Goal: Information Seeking & Learning: Learn about a topic

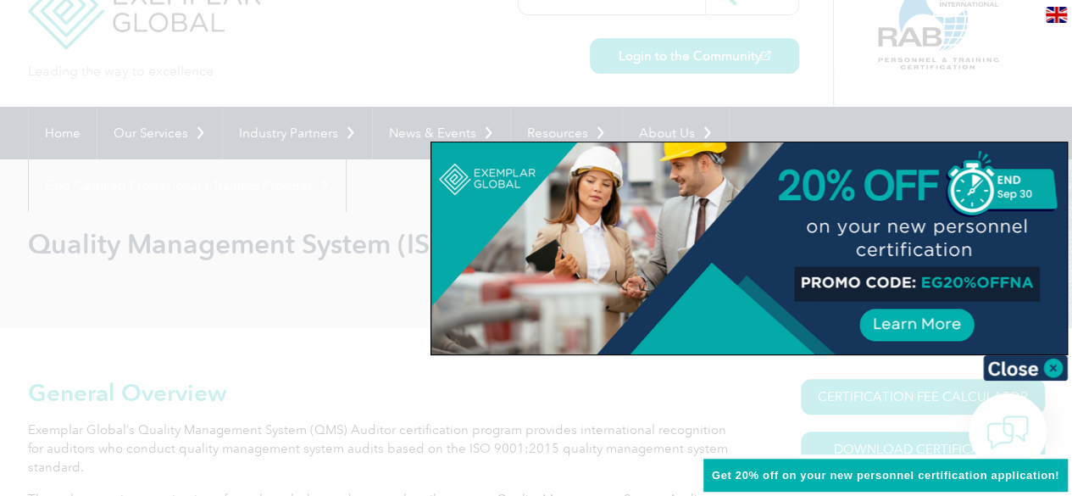
scroll to position [197, 0]
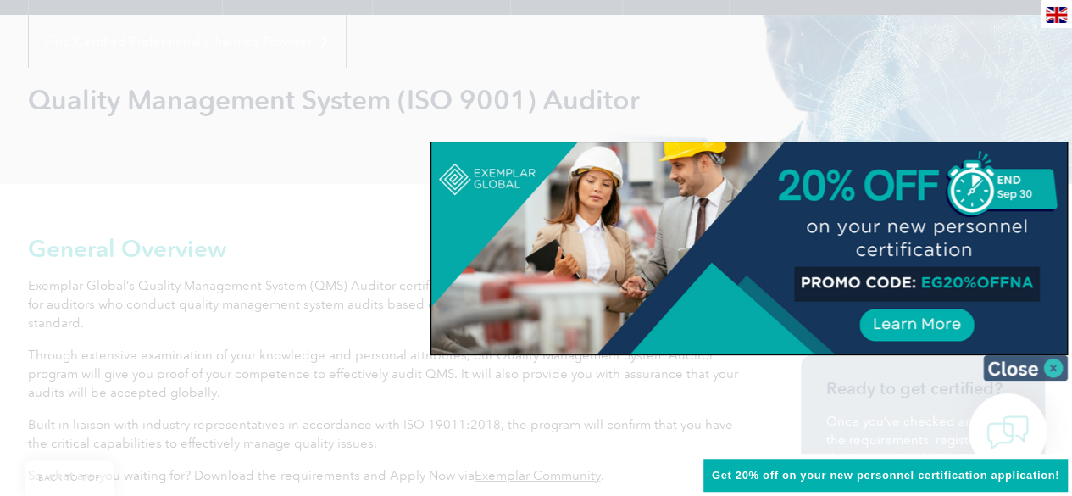
click at [1056, 367] on img at bounding box center [1025, 367] width 85 height 25
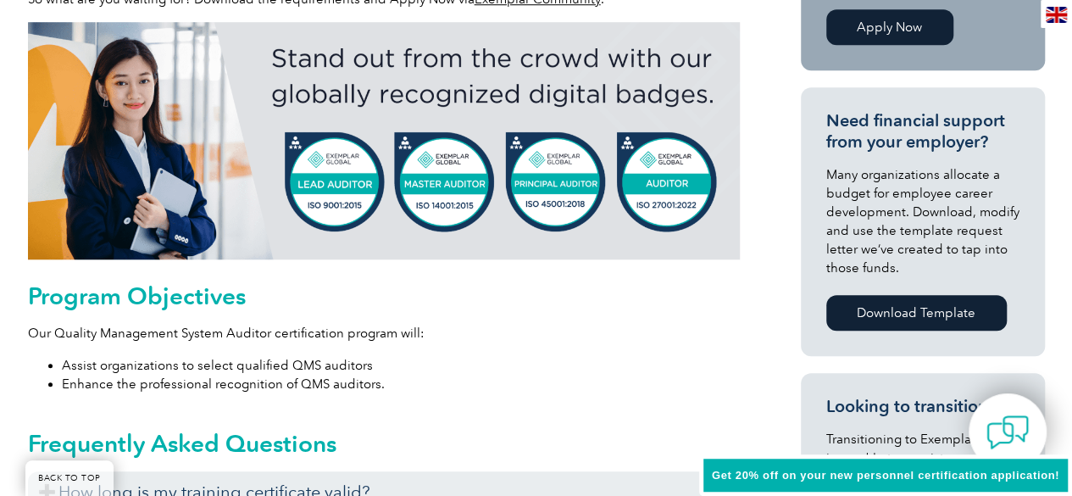
scroll to position [734, 0]
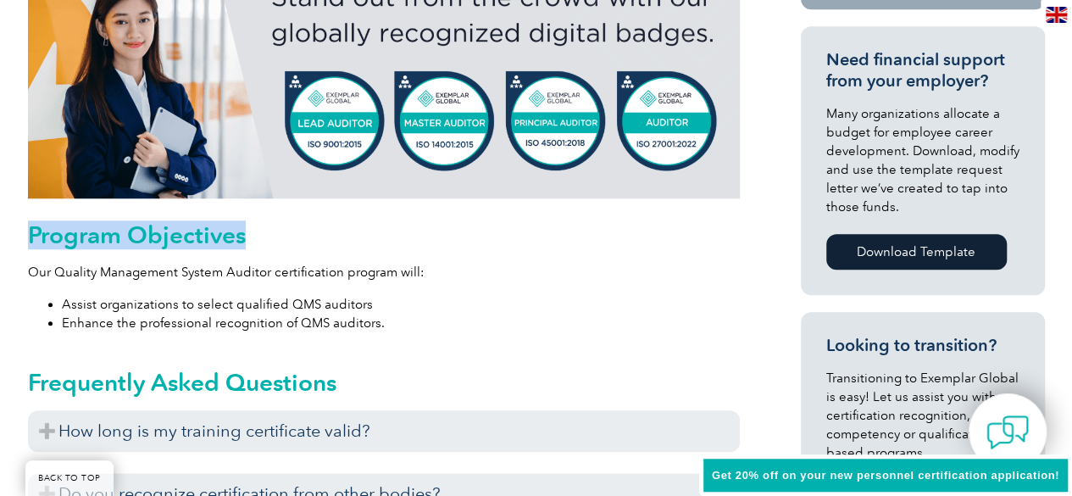
drag, startPoint x: 32, startPoint y: 232, endPoint x: 256, endPoint y: 243, distance: 224.0
click at [256, 243] on h2 "Program Objectives" at bounding box center [384, 234] width 712 height 27
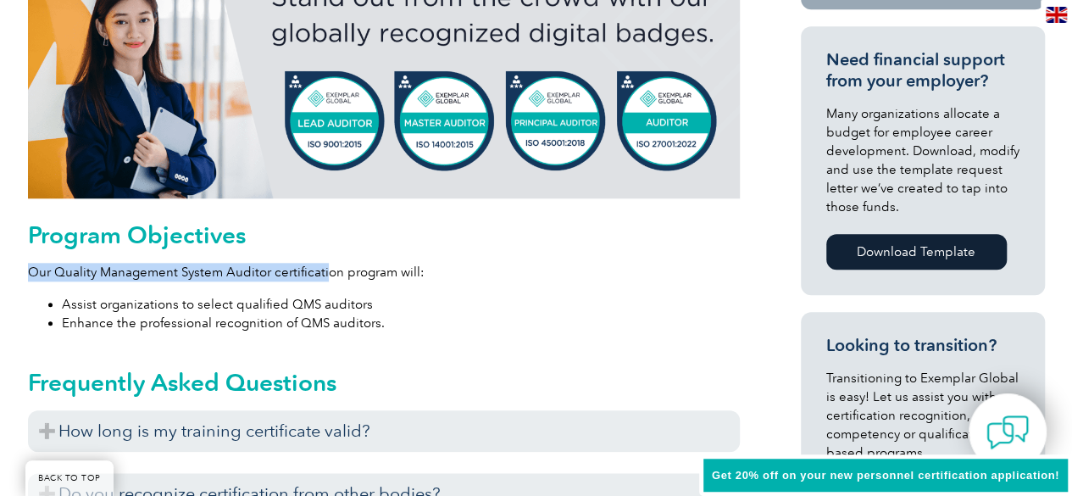
drag, startPoint x: 83, startPoint y: 261, endPoint x: 336, endPoint y: 265, distance: 252.6
click at [336, 265] on p "Our Quality Management System Auditor certification program will:" at bounding box center [384, 272] width 712 height 19
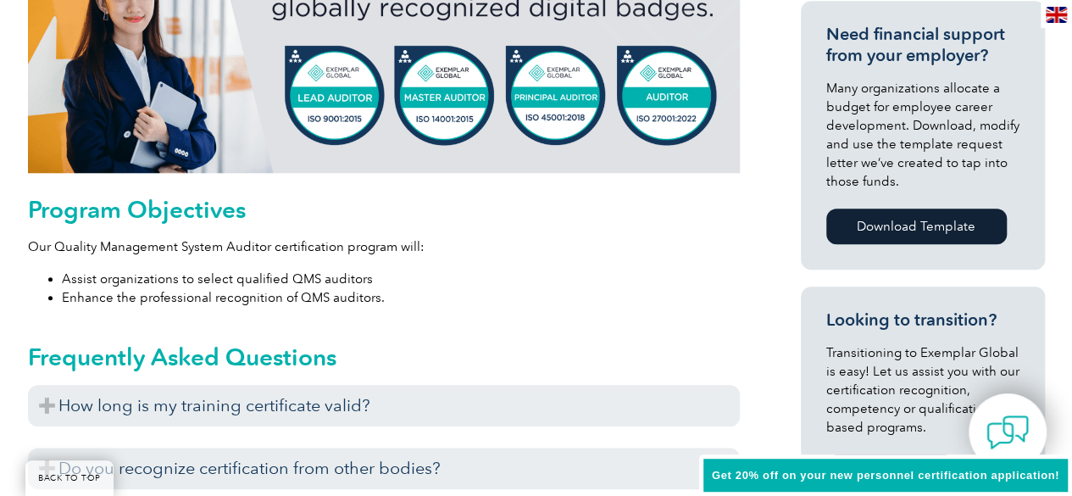
scroll to position [784, 0]
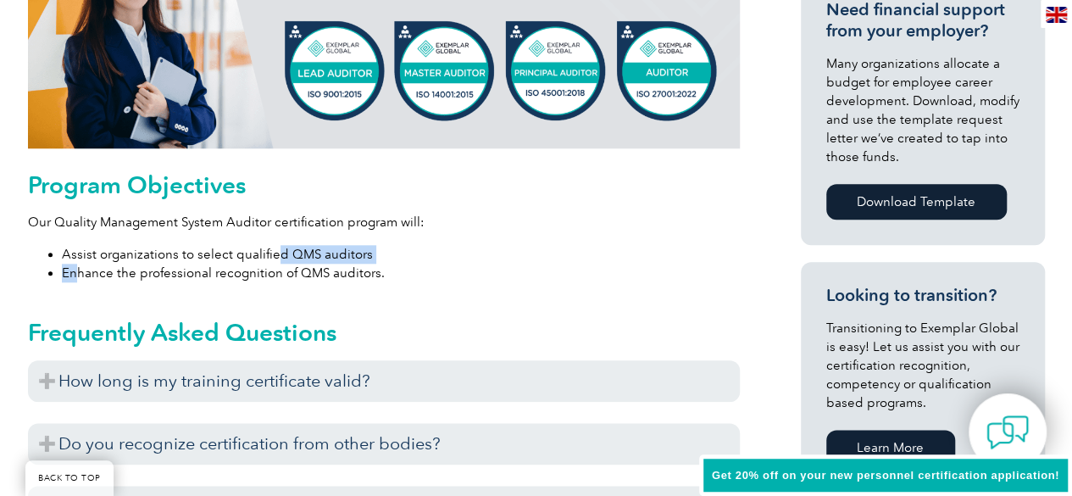
drag, startPoint x: 73, startPoint y: 270, endPoint x: 273, endPoint y: 261, distance: 200.3
click at [273, 261] on ul "Assist organizations to select qualified QMS auditors Enhance the professional …" at bounding box center [384, 263] width 712 height 37
click at [273, 261] on li "Assist organizations to select qualified QMS auditors" at bounding box center [401, 254] width 678 height 19
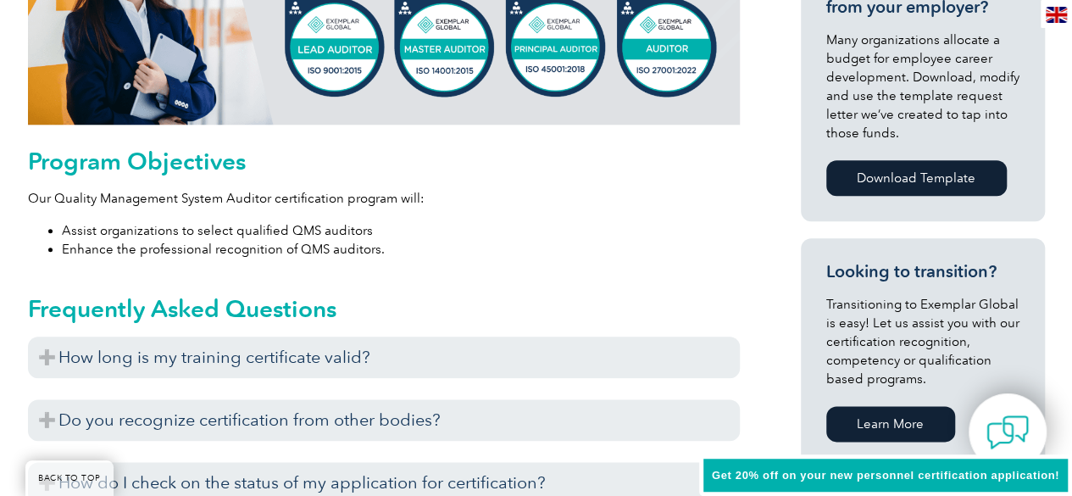
scroll to position [845, 0]
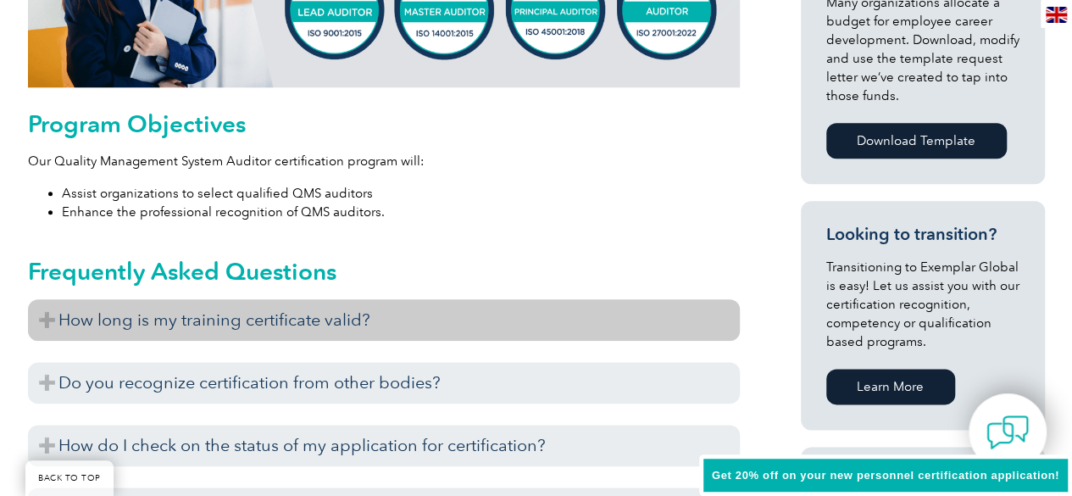
click at [34, 321] on h3 "How long is my training certificate valid?" at bounding box center [384, 320] width 712 height 42
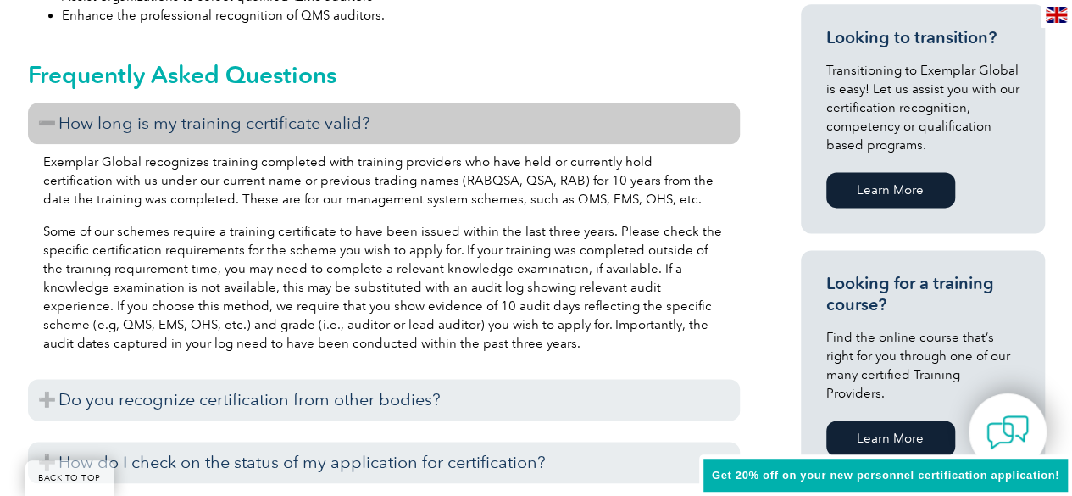
scroll to position [1104, 0]
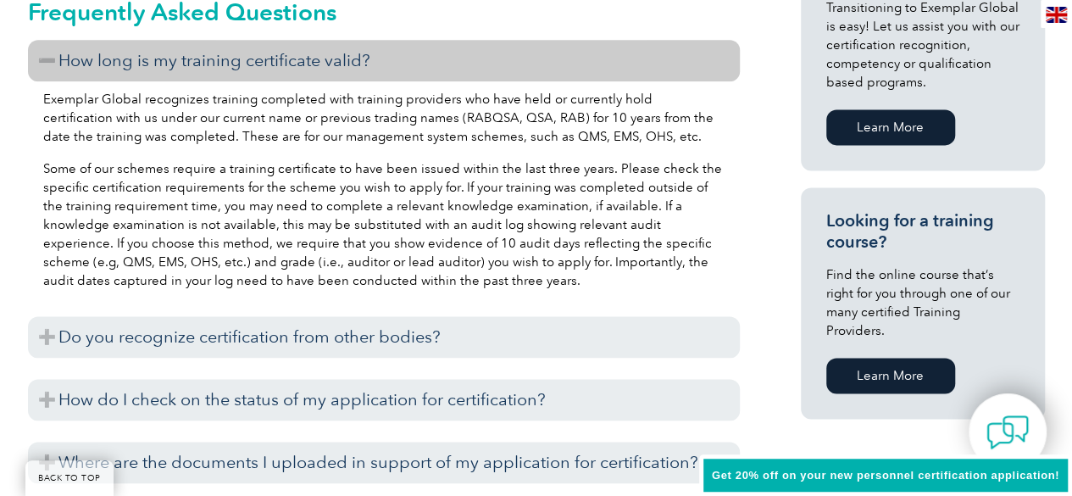
click at [47, 72] on h3 "How long is my training certificate valid?" at bounding box center [384, 61] width 712 height 42
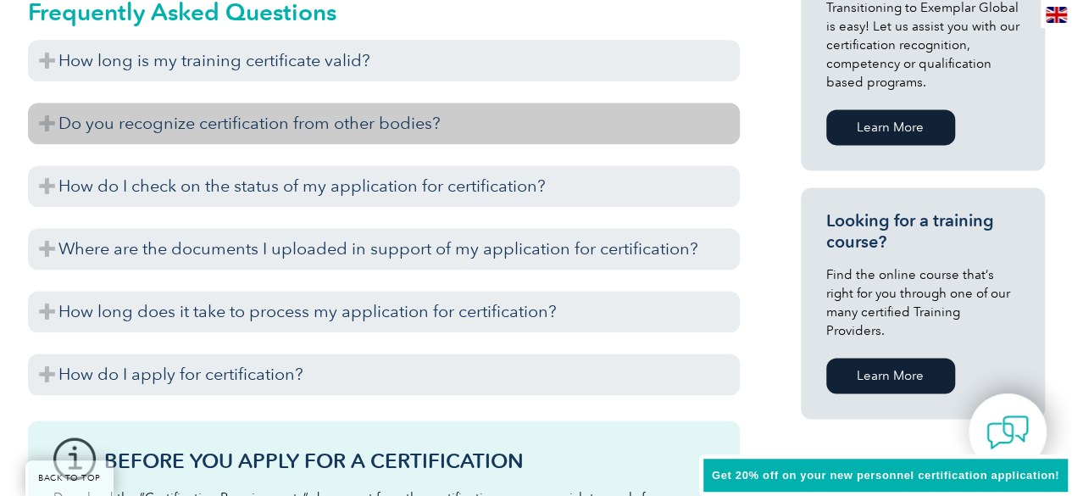
click at [56, 124] on h3 "Do you recognize certification from other bodies?" at bounding box center [384, 124] width 712 height 42
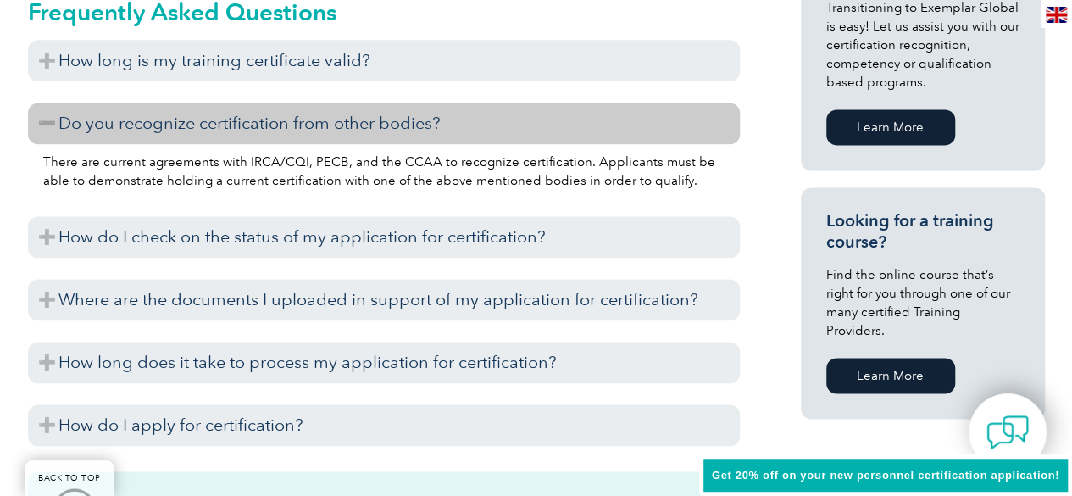
click at [53, 116] on h3 "Do you recognize certification from other bodies?" at bounding box center [384, 124] width 712 height 42
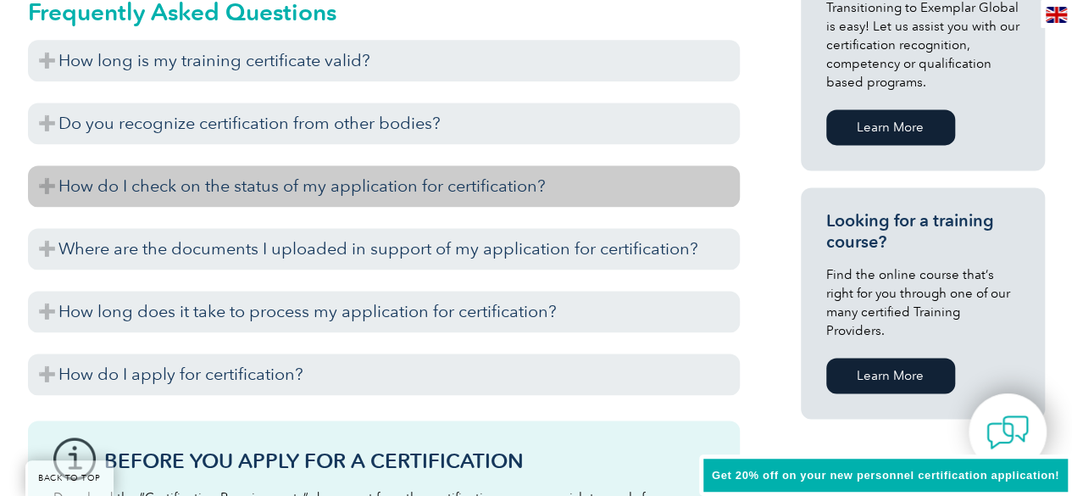
click at [59, 185] on h3 "How do I check on the status of my application for certification?" at bounding box center [384, 186] width 712 height 42
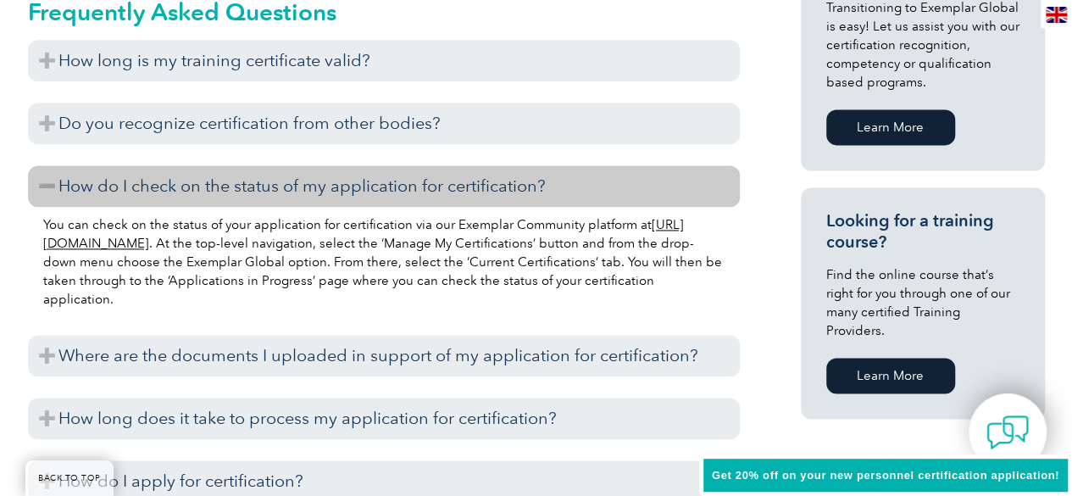
click at [59, 185] on h3 "How do I check on the status of my application for certification?" at bounding box center [384, 186] width 712 height 42
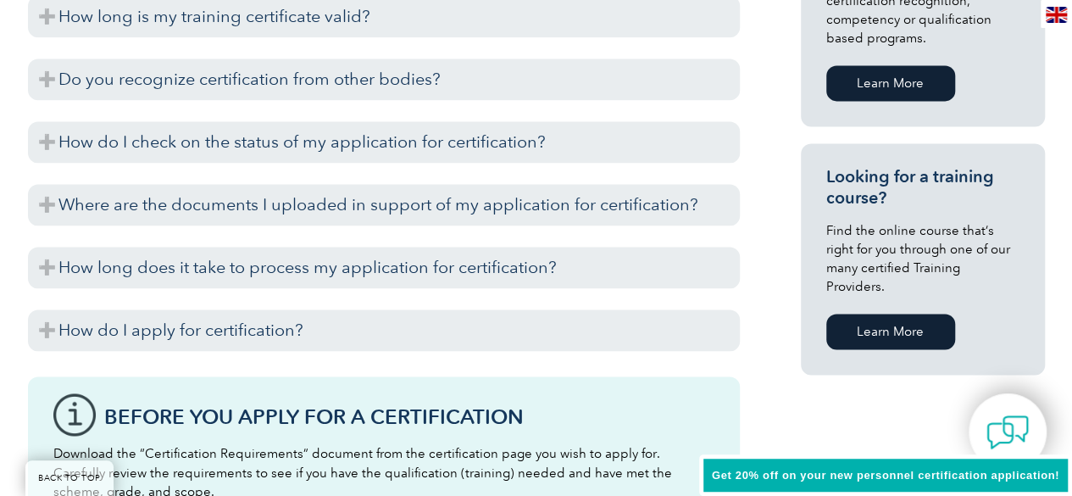
scroll to position [1150, 0]
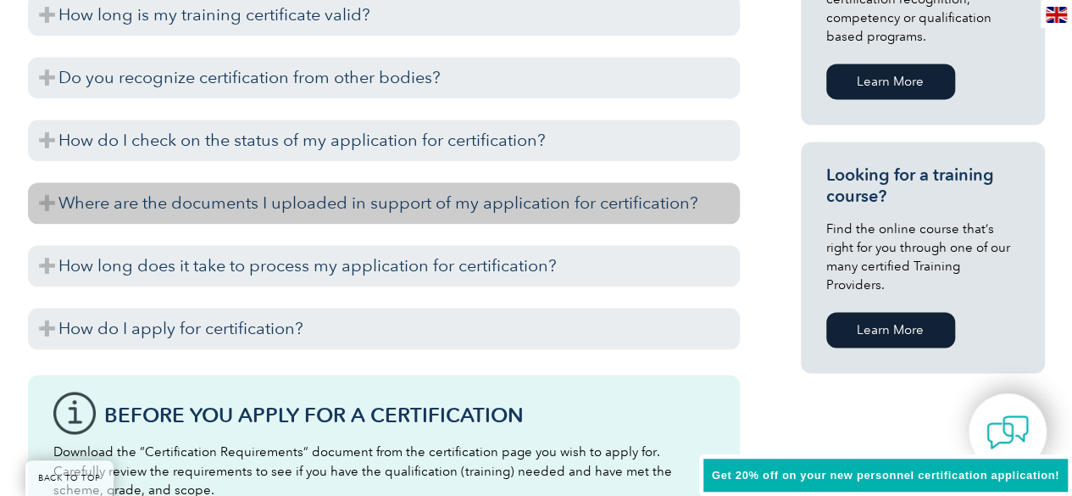
click at [54, 211] on h3 "Where are the documents I uploaded in support of my application for certificati…" at bounding box center [384, 203] width 712 height 42
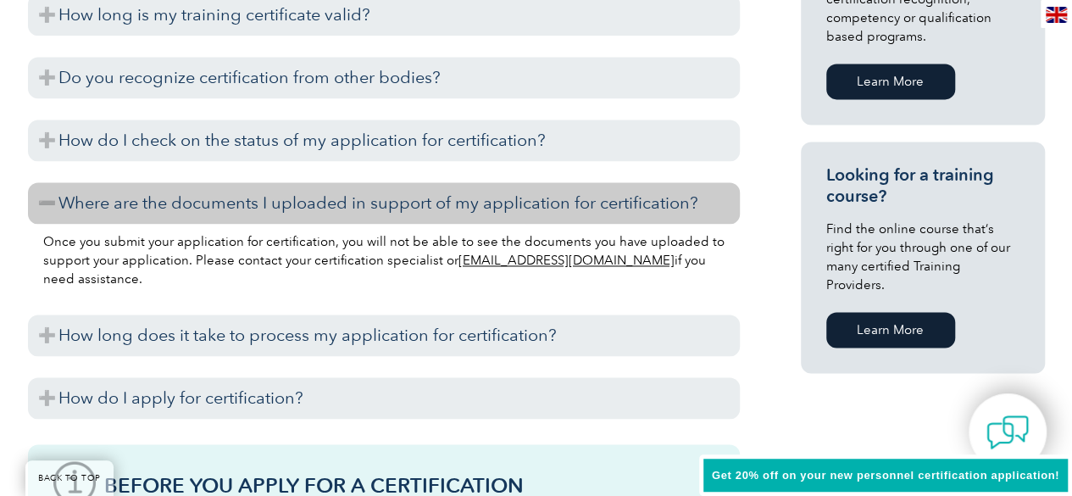
click at [54, 211] on h3 "Where are the documents I uploaded in support of my application for certificati…" at bounding box center [384, 203] width 712 height 42
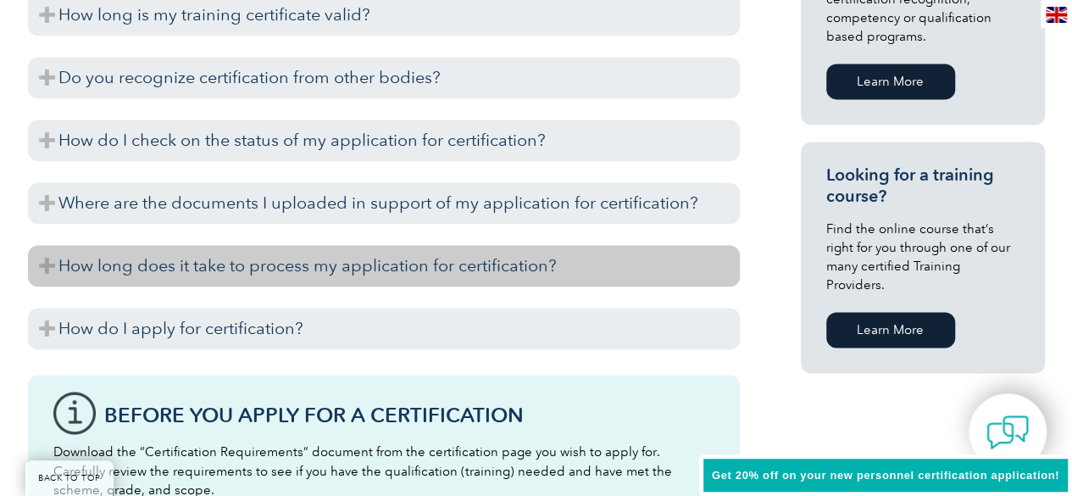
click at [57, 264] on h3 "How long does it take to process my application for certification?" at bounding box center [384, 266] width 712 height 42
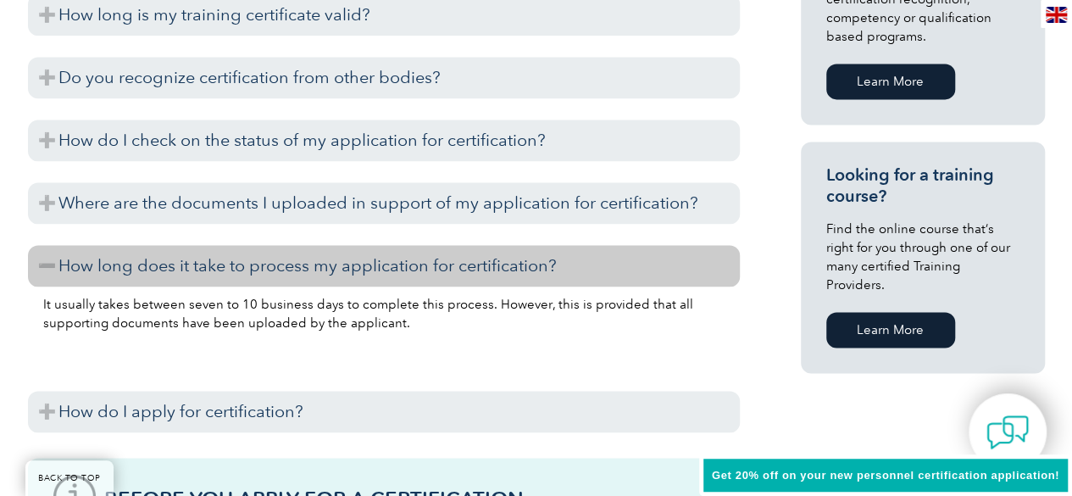
click at [57, 264] on h3 "How long does it take to process my application for certification?" at bounding box center [384, 266] width 712 height 42
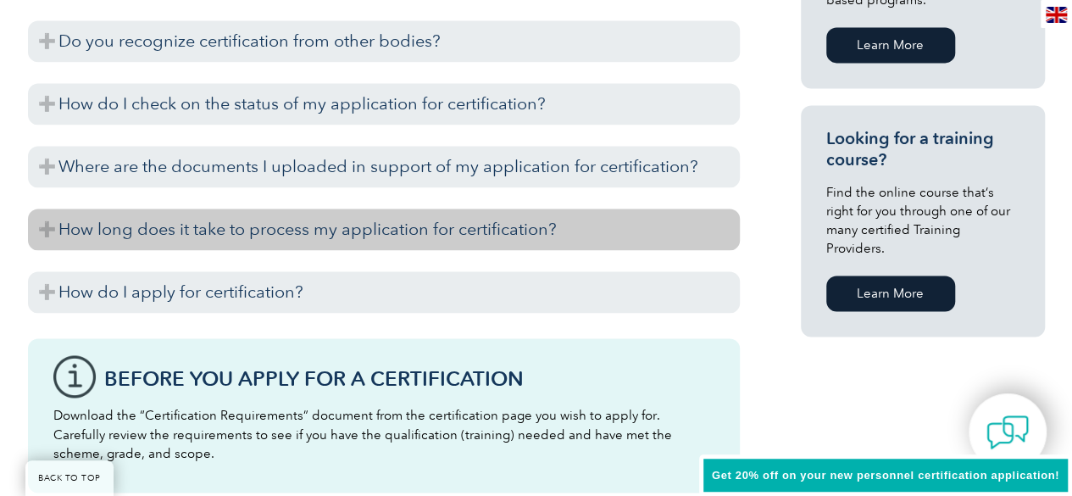
scroll to position [1188, 0]
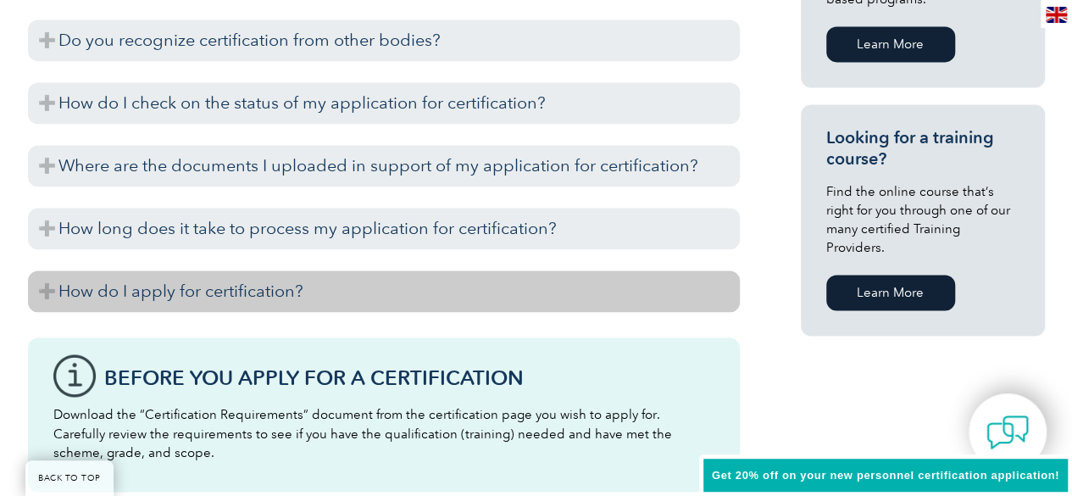
click at [58, 275] on h3 "How do I apply for certification?" at bounding box center [384, 291] width 712 height 42
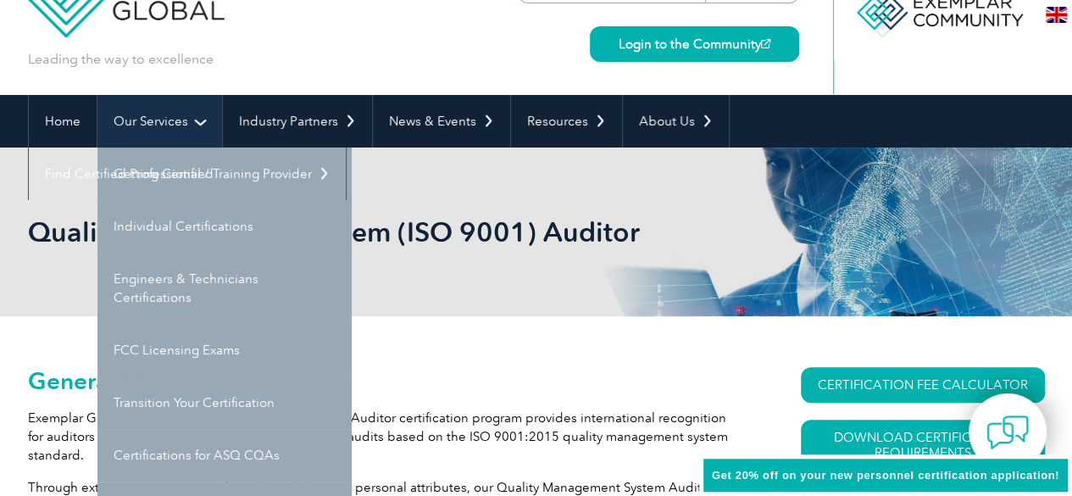
scroll to position [70, 0]
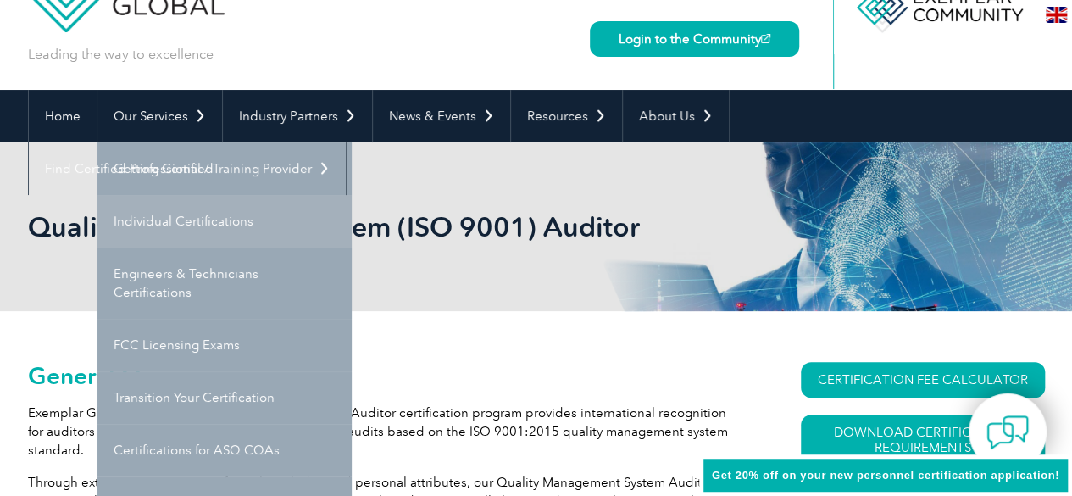
click at [183, 208] on link "Individual Certifications" at bounding box center [224, 221] width 254 height 53
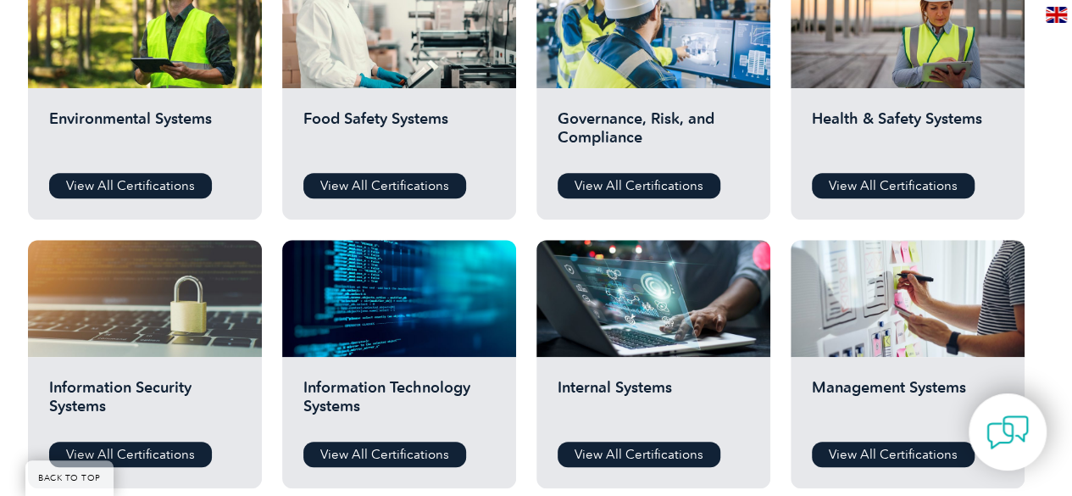
scroll to position [667, 0]
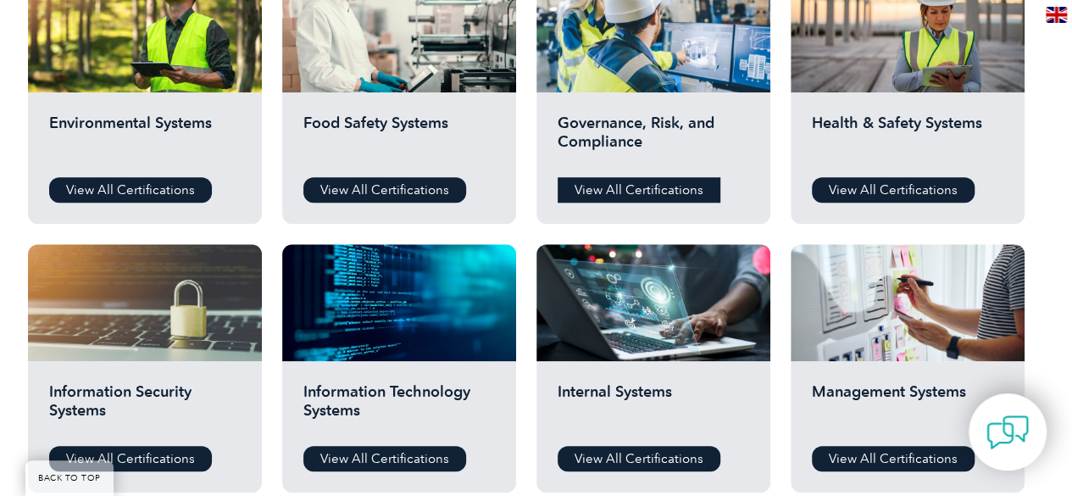
click at [664, 196] on link "View All Certifications" at bounding box center [639, 189] width 163 height 25
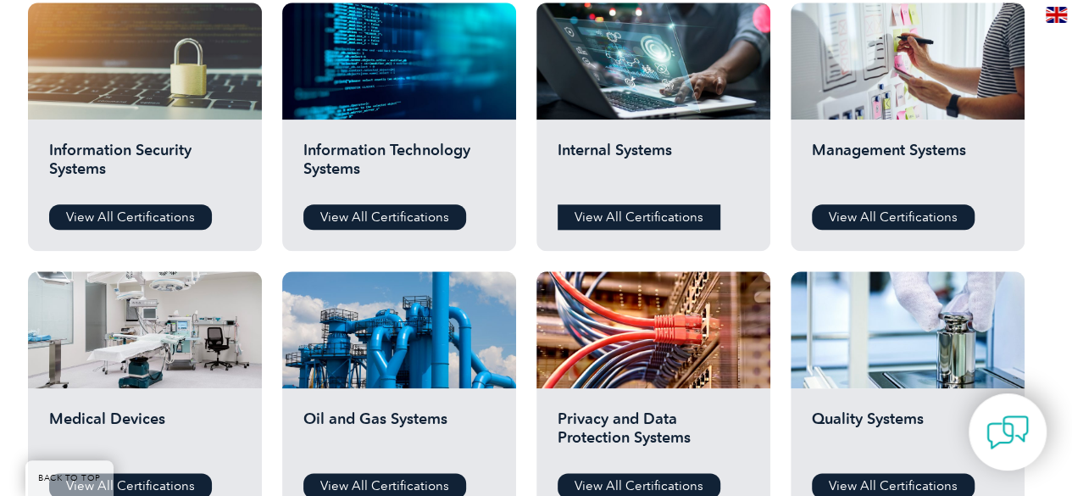
scroll to position [910, 0]
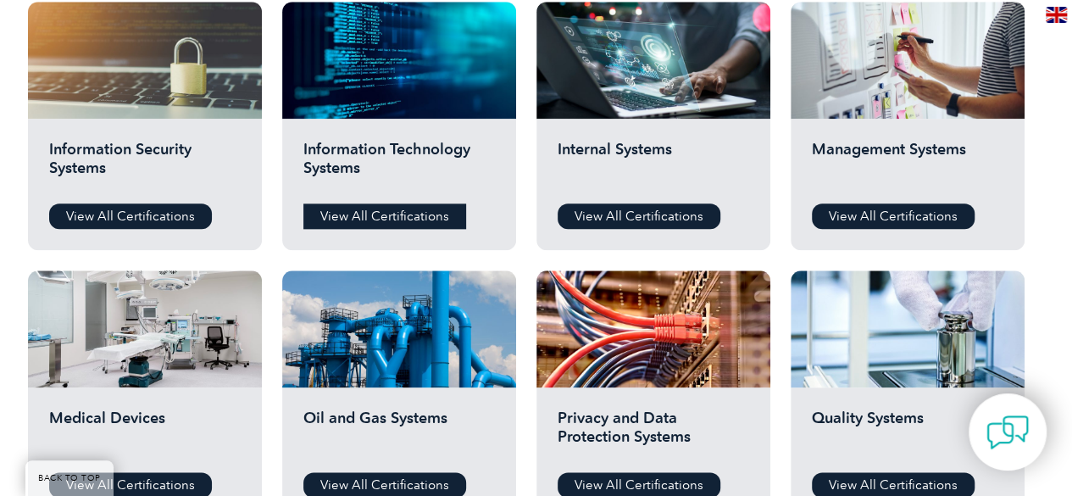
click at [411, 209] on link "View All Certifications" at bounding box center [384, 215] width 163 height 25
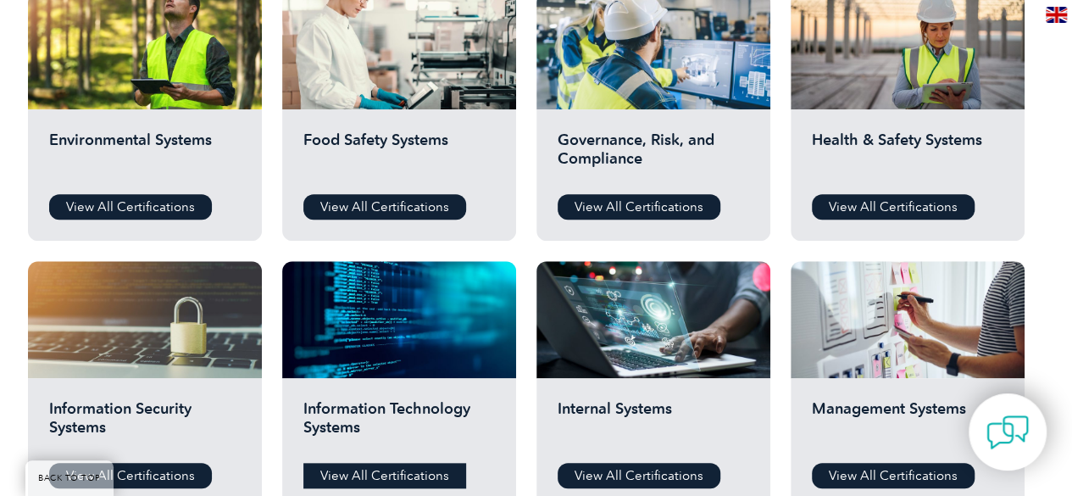
scroll to position [654, 0]
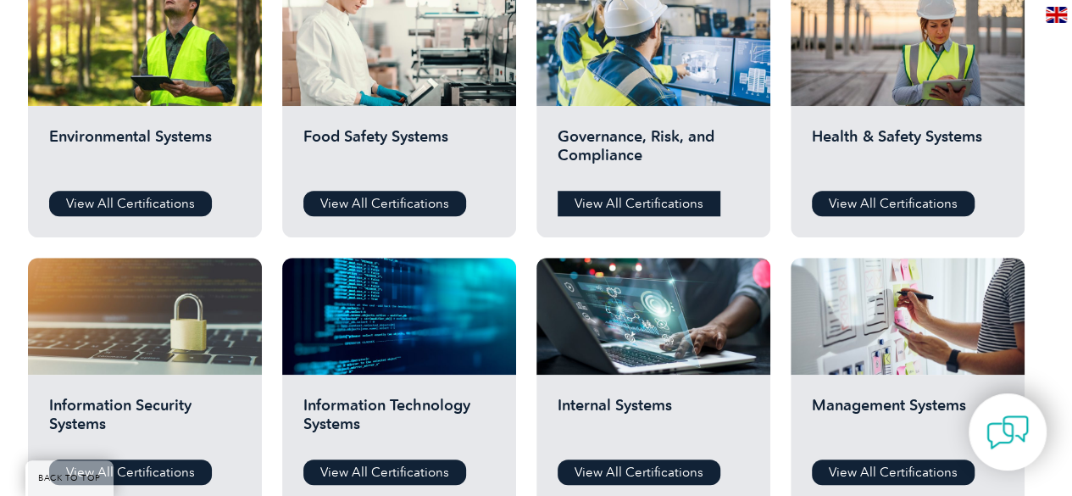
click at [659, 197] on link "View All Certifications" at bounding box center [639, 203] width 163 height 25
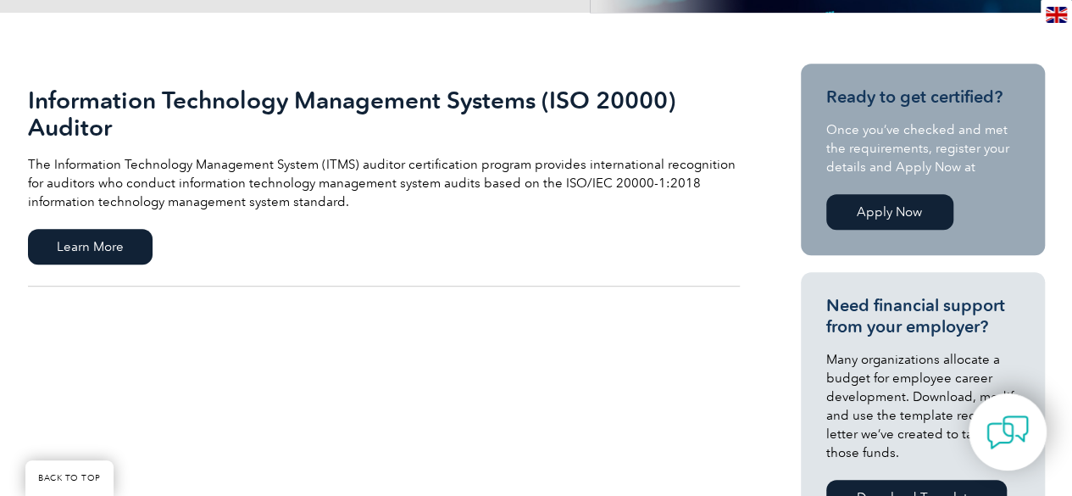
scroll to position [369, 0]
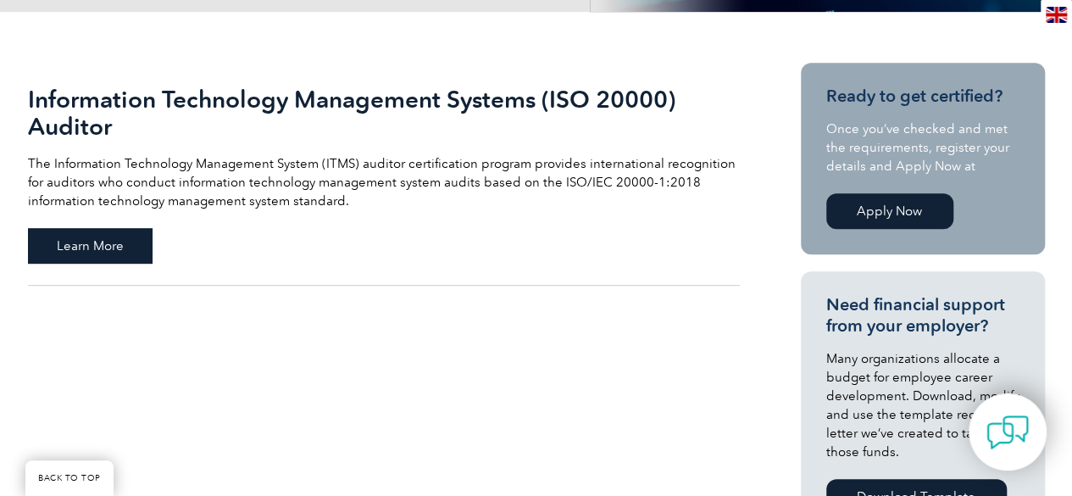
click at [131, 228] on span "Learn More" at bounding box center [90, 246] width 125 height 36
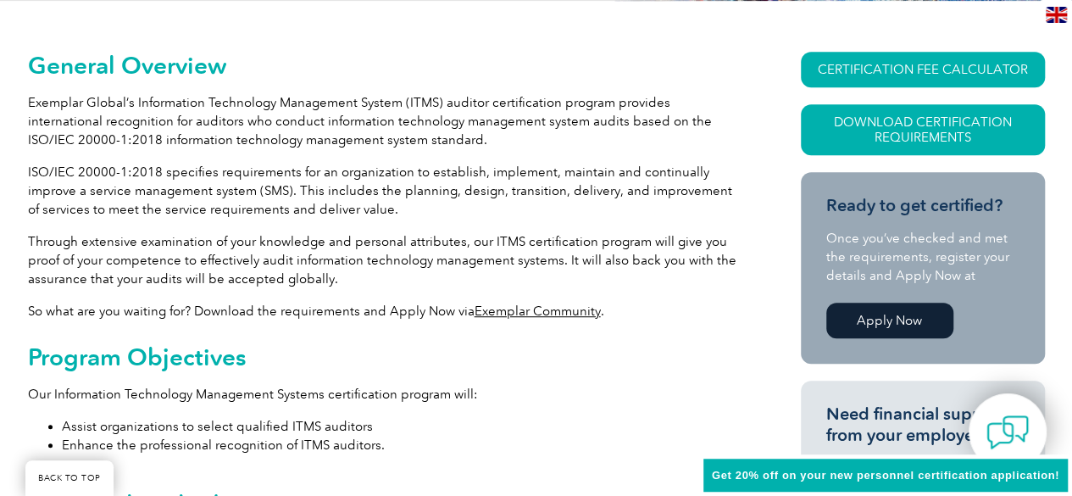
scroll to position [414, 0]
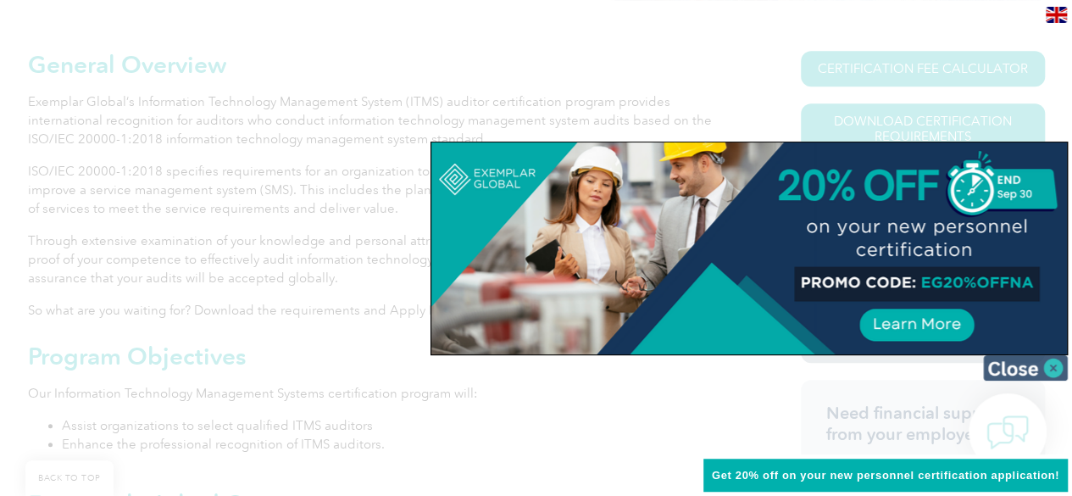
click at [1053, 374] on img at bounding box center [1025, 367] width 85 height 25
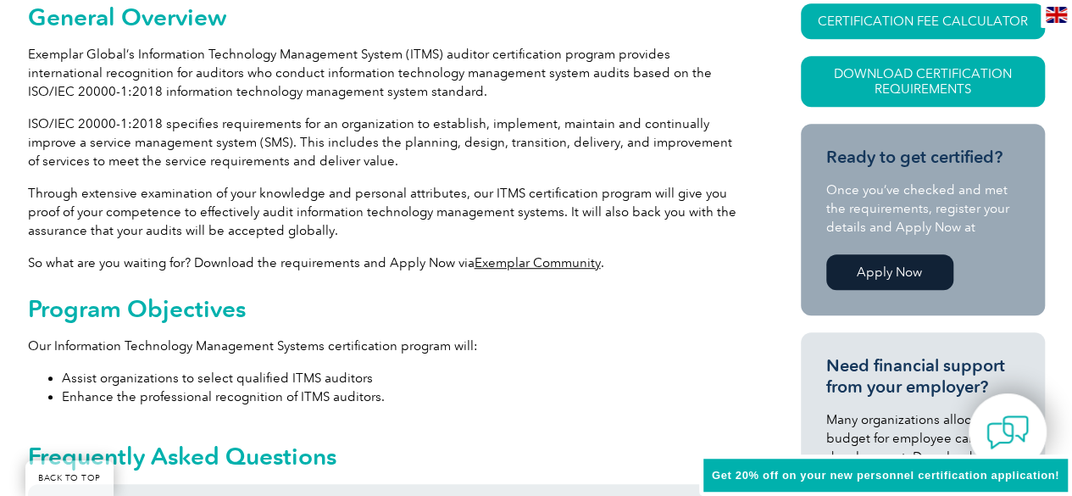
scroll to position [460, 0]
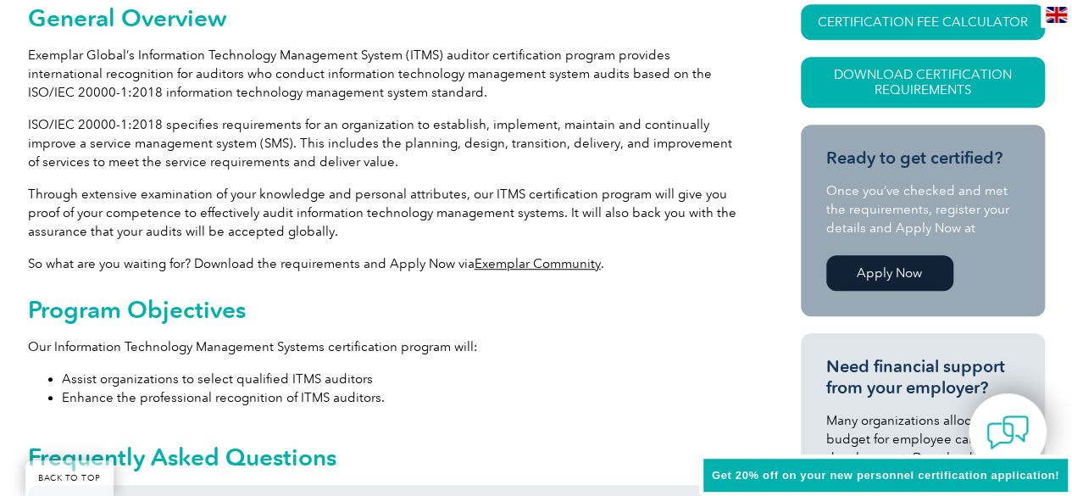
click at [36, 127] on p "ISO/IEC 20000-1:2018 specifies requirements for an organization to establish, i…" at bounding box center [384, 143] width 712 height 56
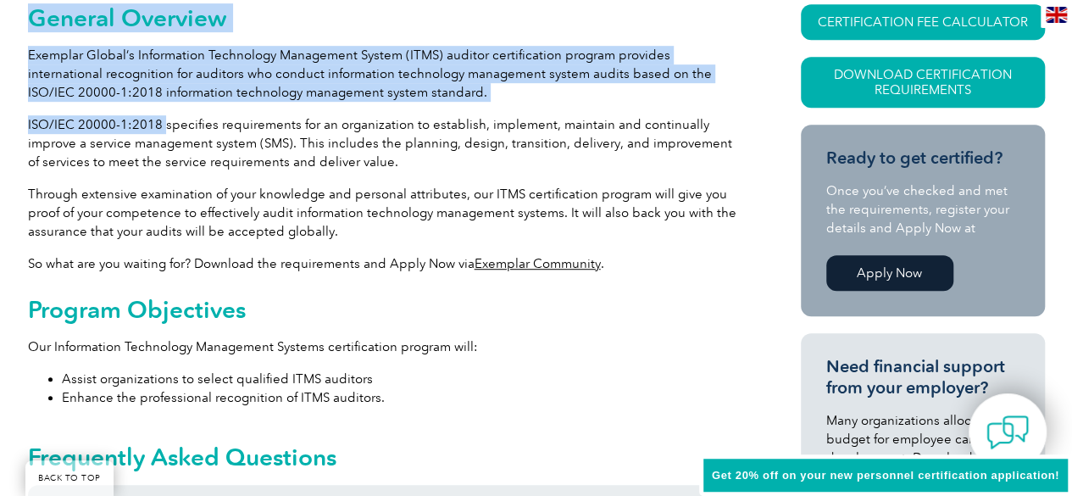
drag, startPoint x: 23, startPoint y: 120, endPoint x: 160, endPoint y: 121, distance: 137.3
click at [160, 121] on p "ISO/IEC 20000-1:2018 specifies requirements for an organization to establish, i…" at bounding box center [384, 143] width 712 height 56
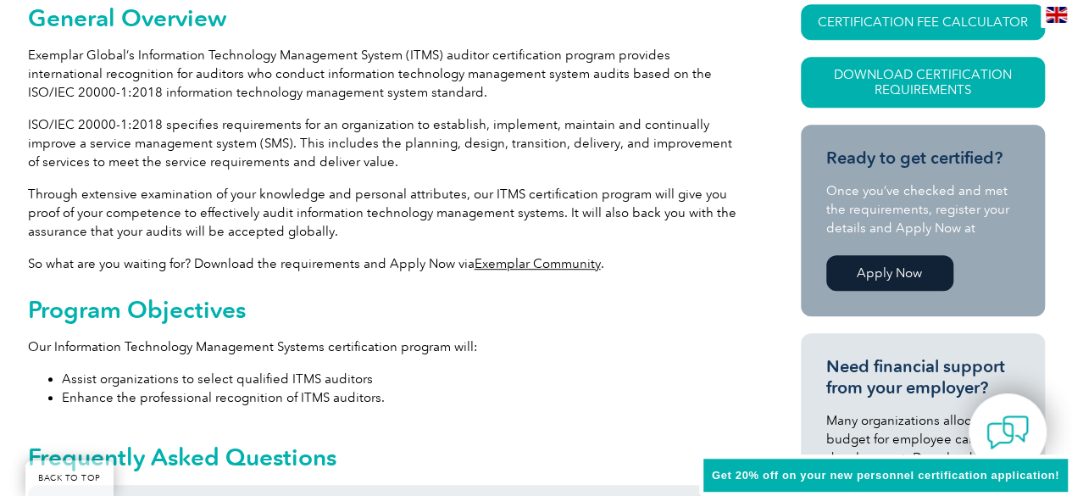
scroll to position [465, 0]
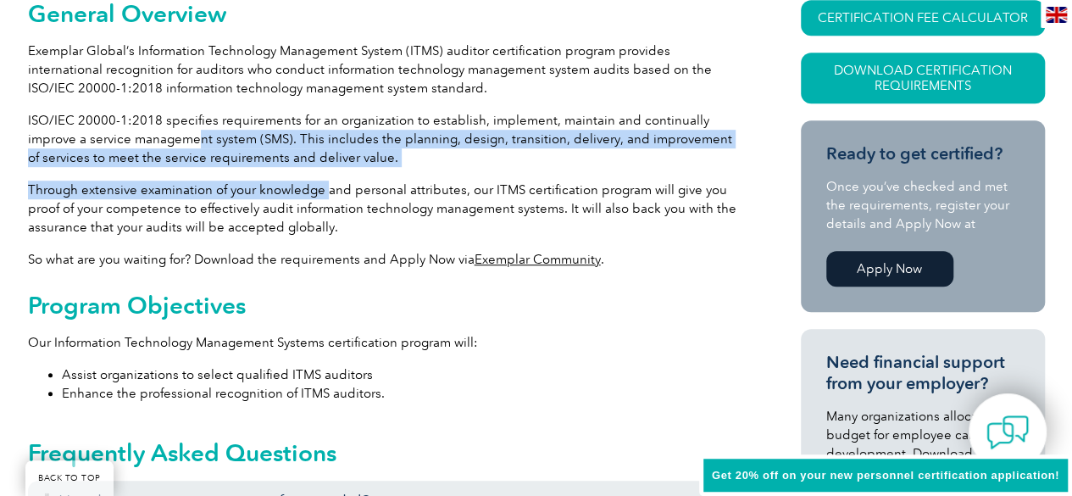
drag, startPoint x: 201, startPoint y: 136, endPoint x: 324, endPoint y: 175, distance: 128.9
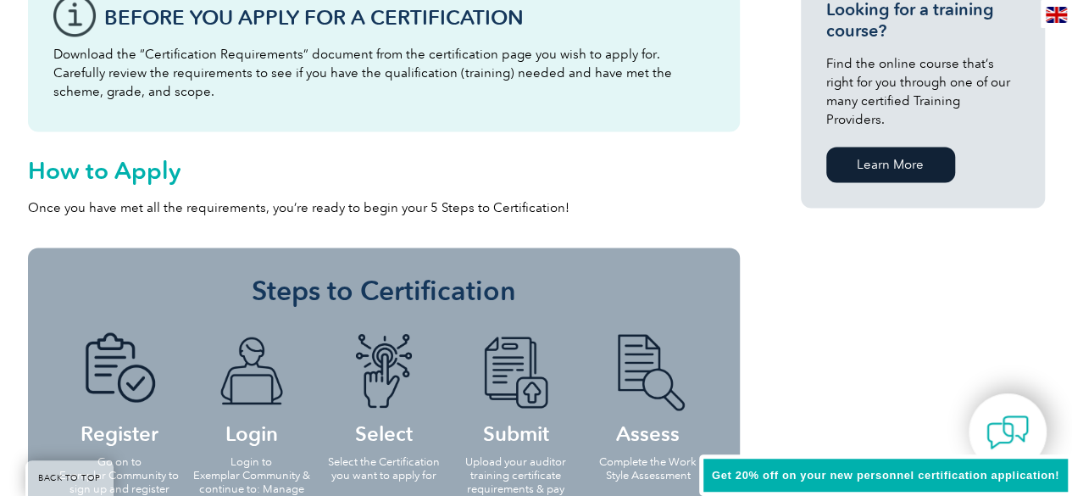
scroll to position [1350, 0]
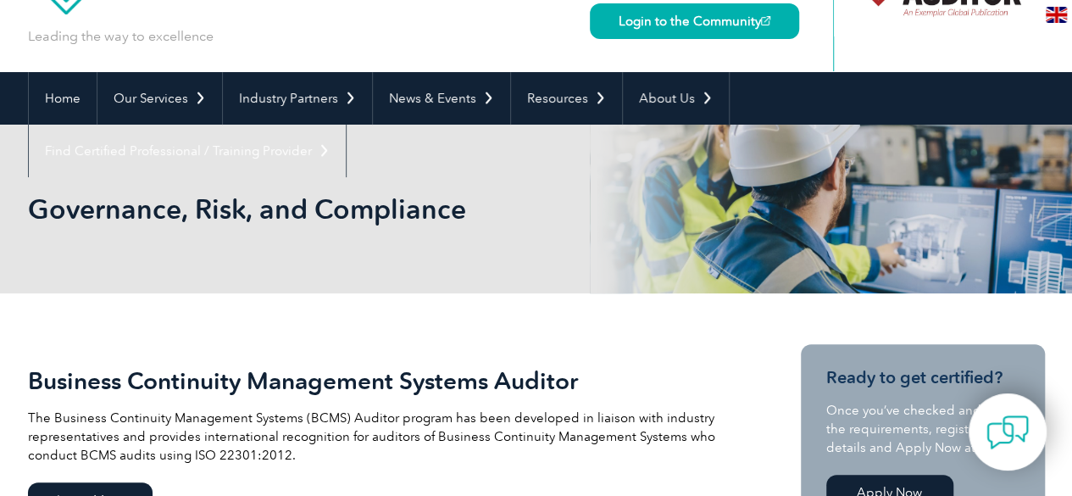
scroll to position [86, 0]
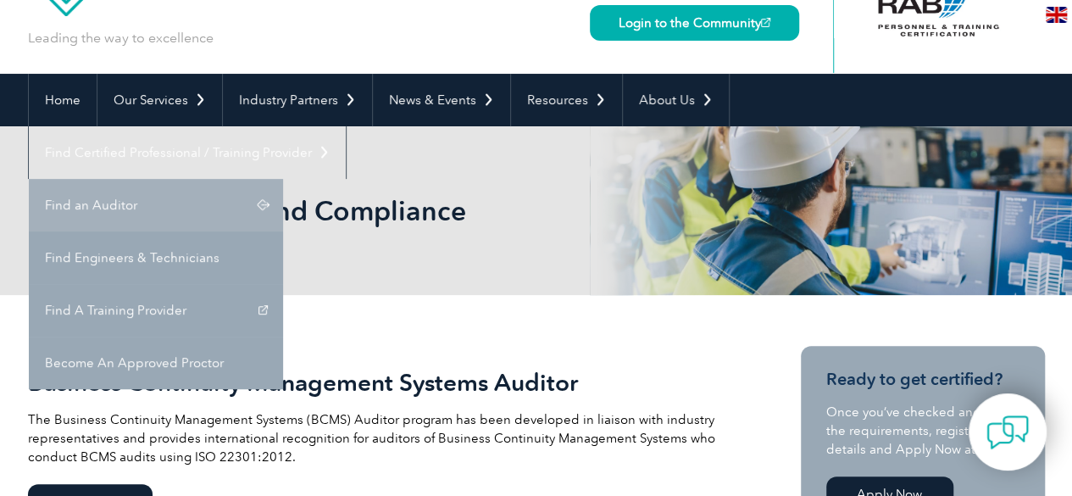
click at [283, 179] on link "Find an Auditor" at bounding box center [156, 205] width 254 height 53
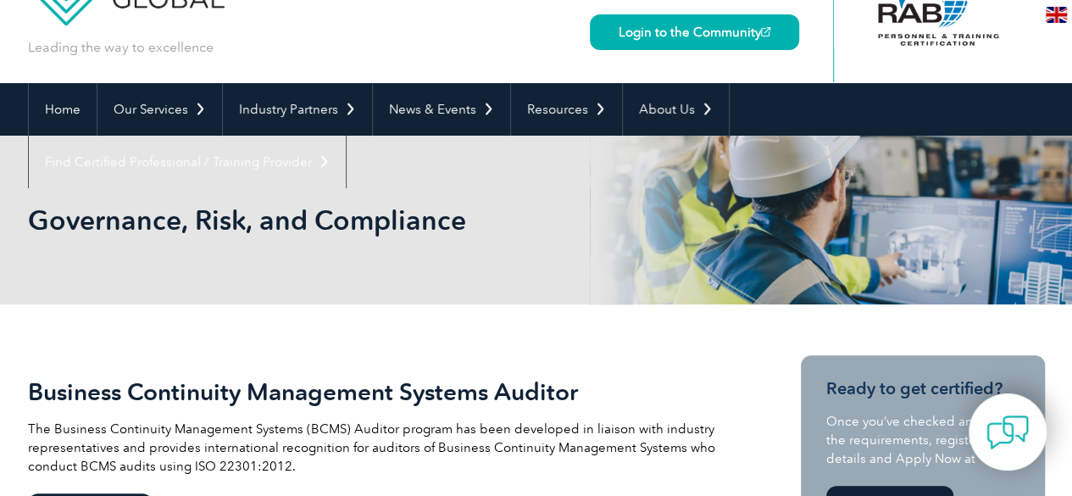
scroll to position [74, 0]
